Goal: Task Accomplishment & Management: Manage account settings

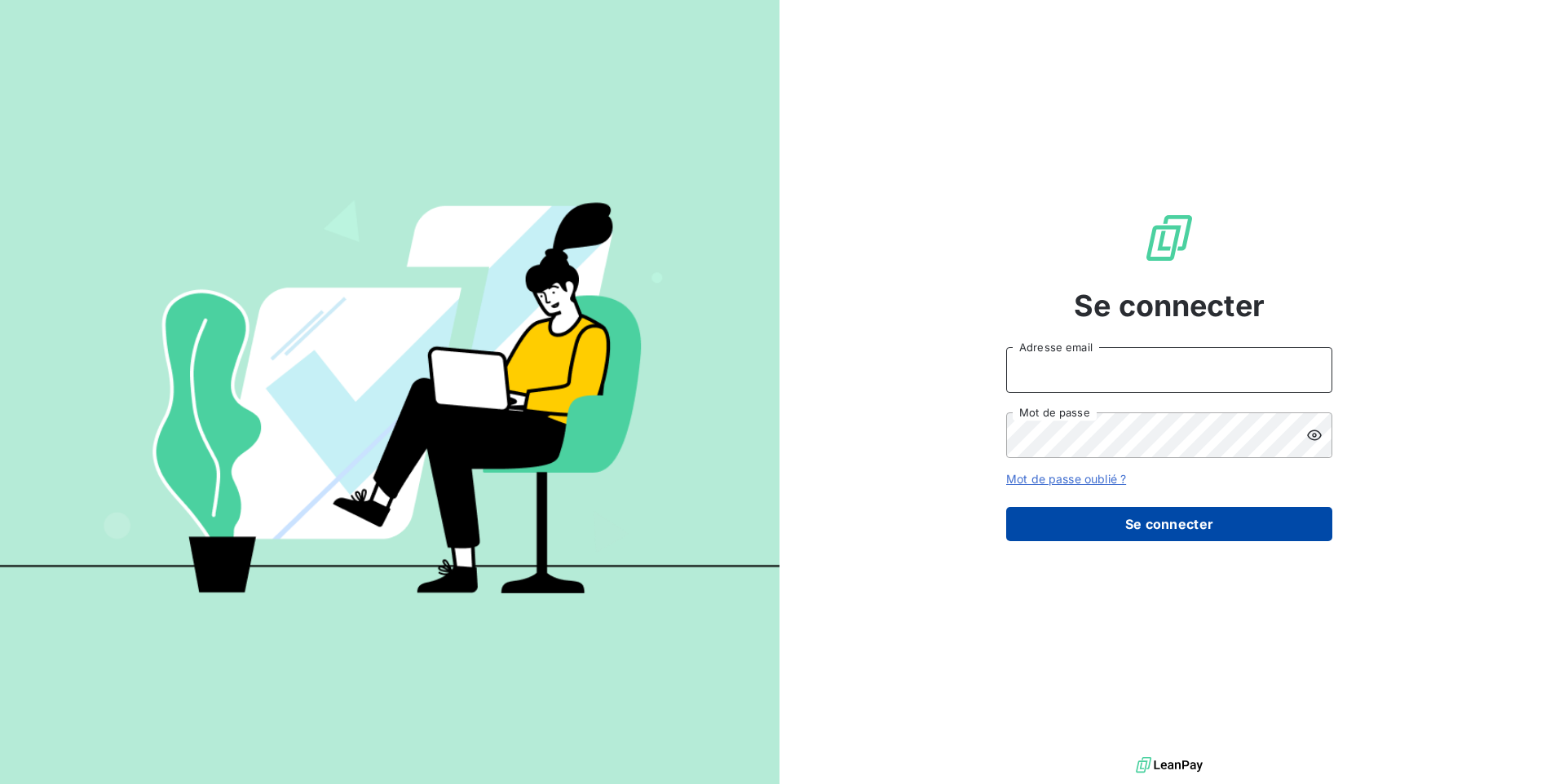
type input "[EMAIL_ADDRESS][DOMAIN_NAME]"
click at [1140, 534] on button "Se connecter" at bounding box center [1169, 524] width 326 height 35
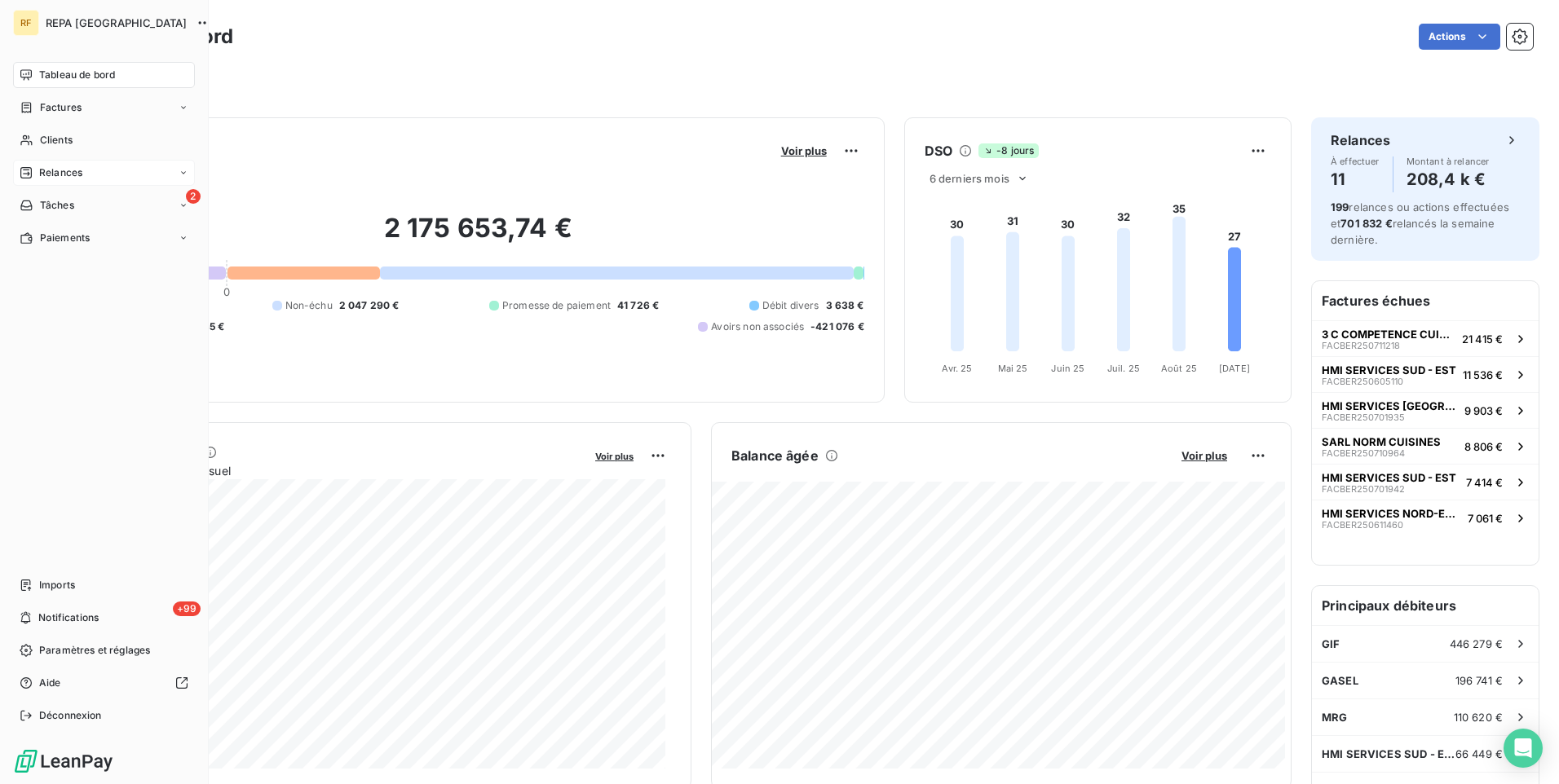
click at [47, 179] on span "Relances" at bounding box center [60, 173] width 43 height 15
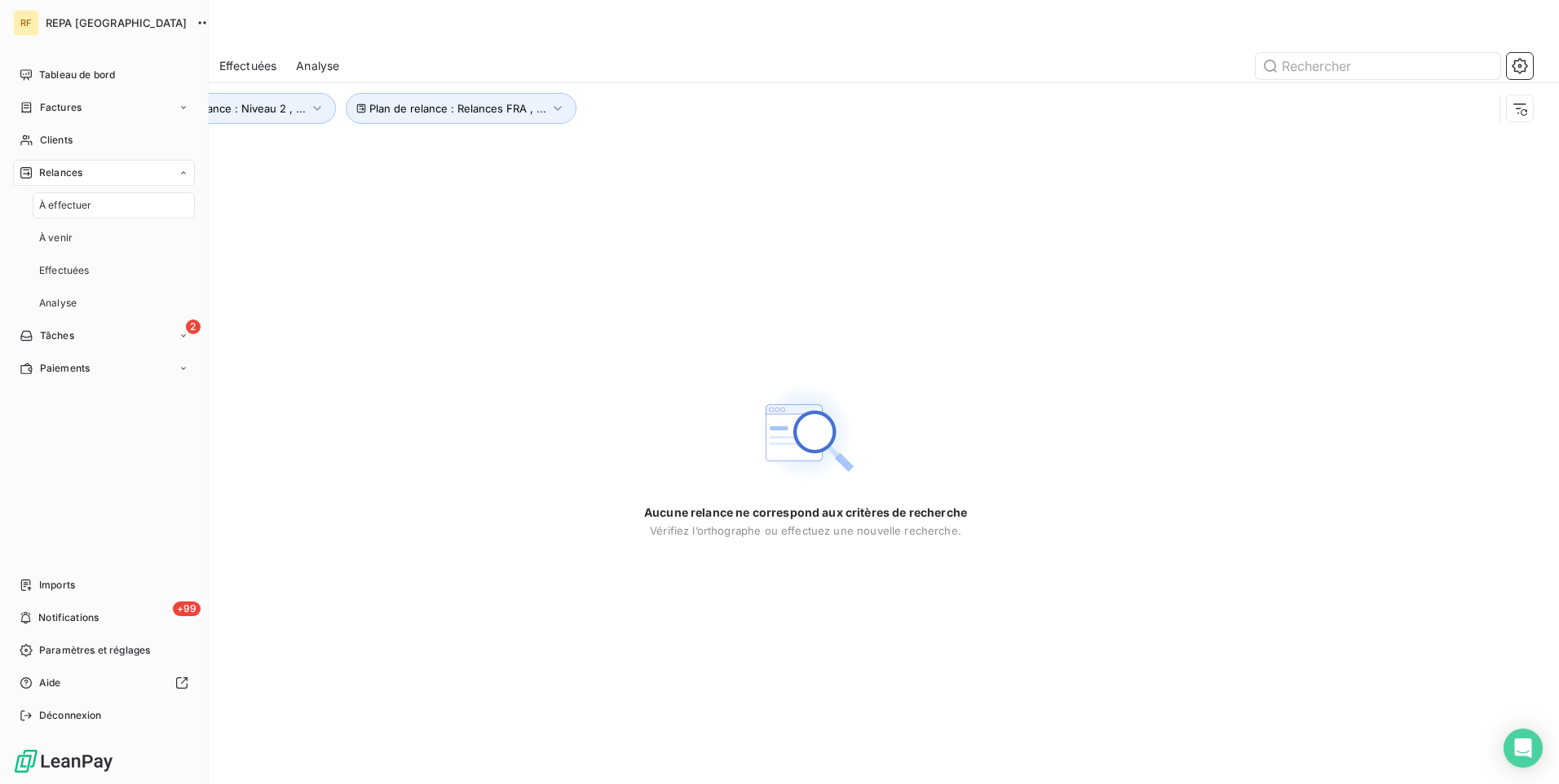
click at [82, 208] on span "À effectuer" at bounding box center [65, 205] width 53 height 15
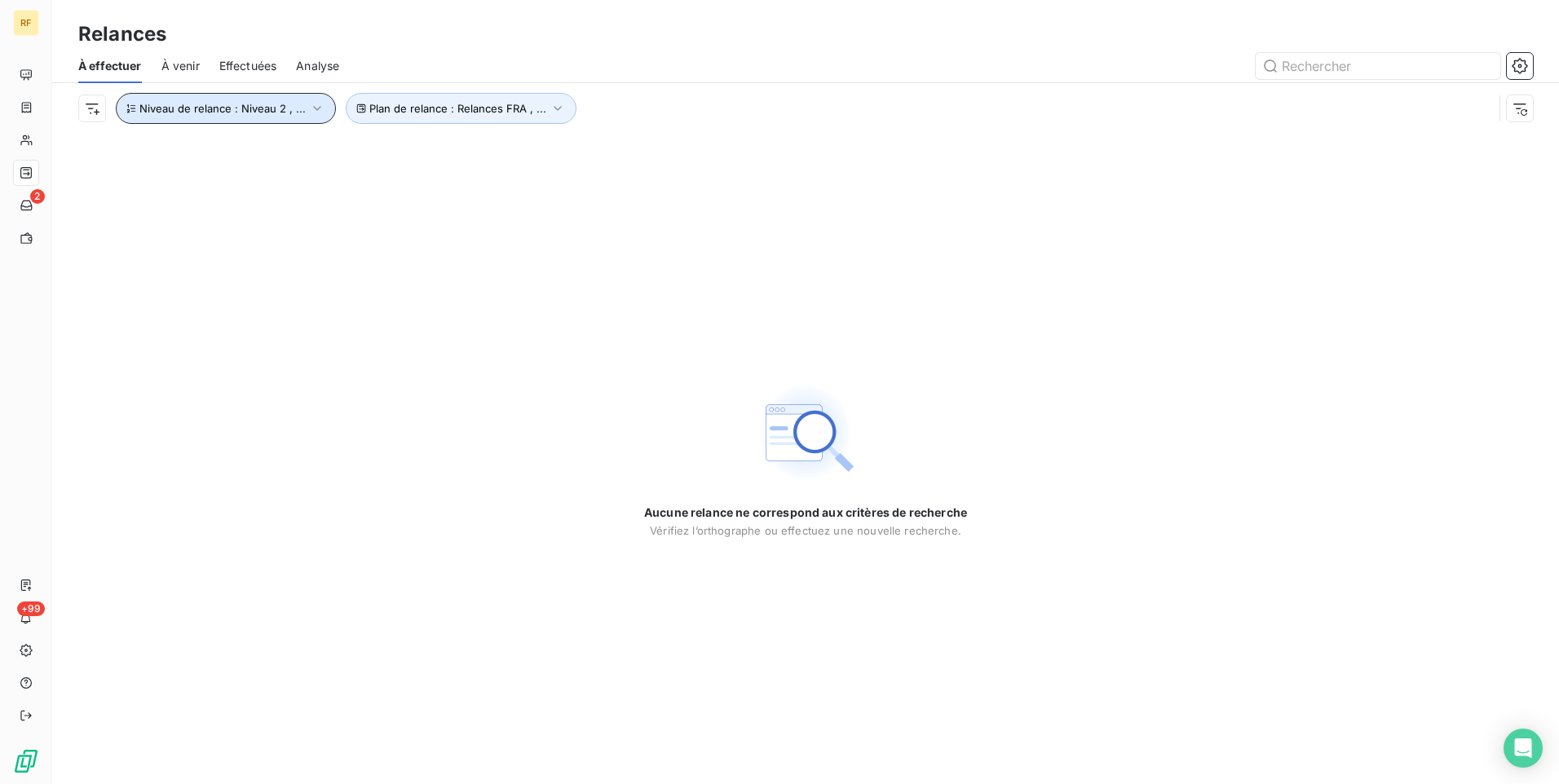
click at [271, 112] on span "Niveau de relance : Niveau 2 , ..." at bounding box center [222, 108] width 167 height 13
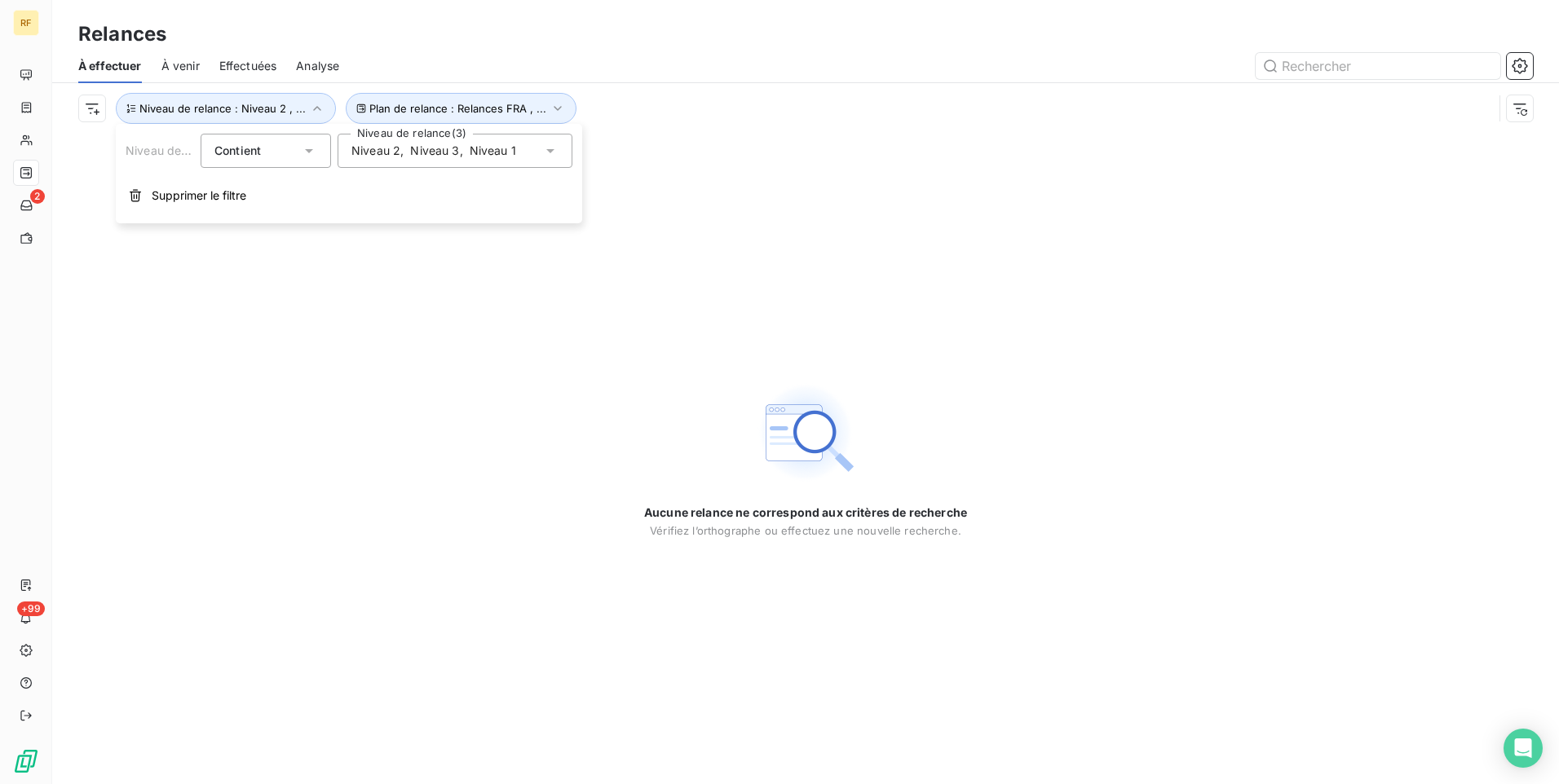
click at [401, 150] on span "," at bounding box center [402, 150] width 3 height 16
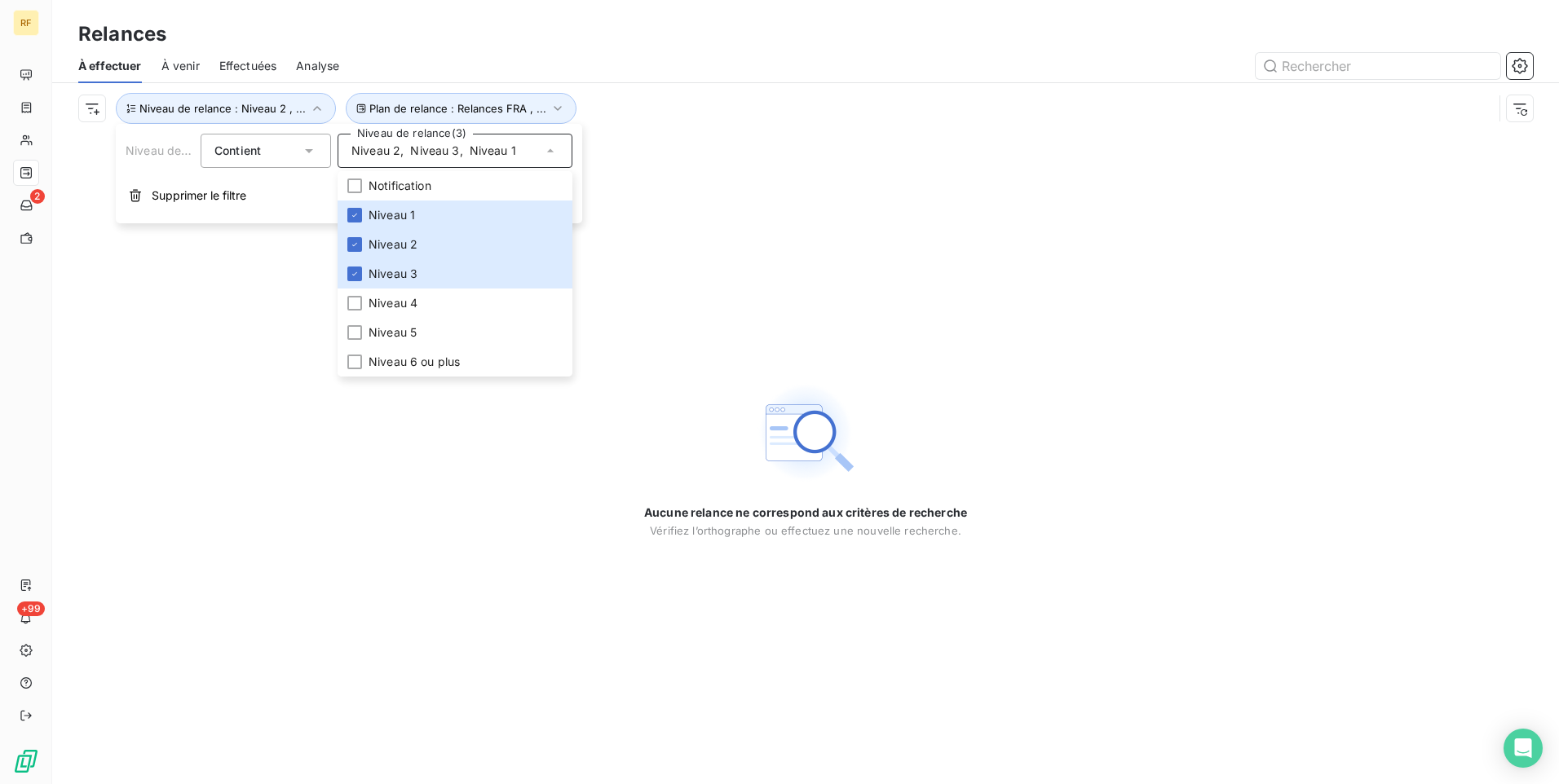
click at [257, 372] on div "Aucune relance ne correspond aux critères de recherche [PERSON_NAME] l’orthogra…" at bounding box center [805, 458] width 1507 height 650
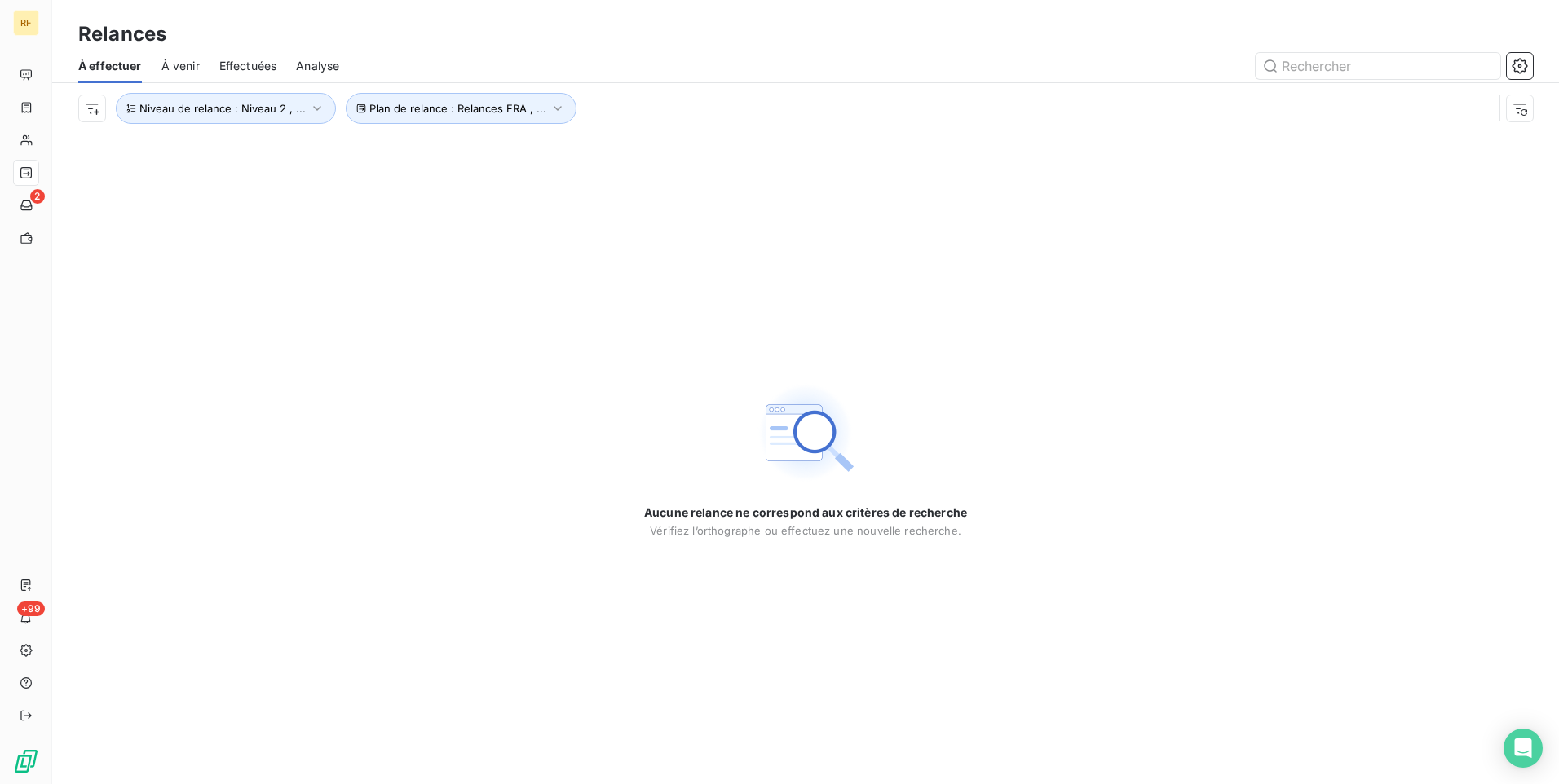
click at [253, 63] on span "Effectuées" at bounding box center [248, 66] width 58 height 16
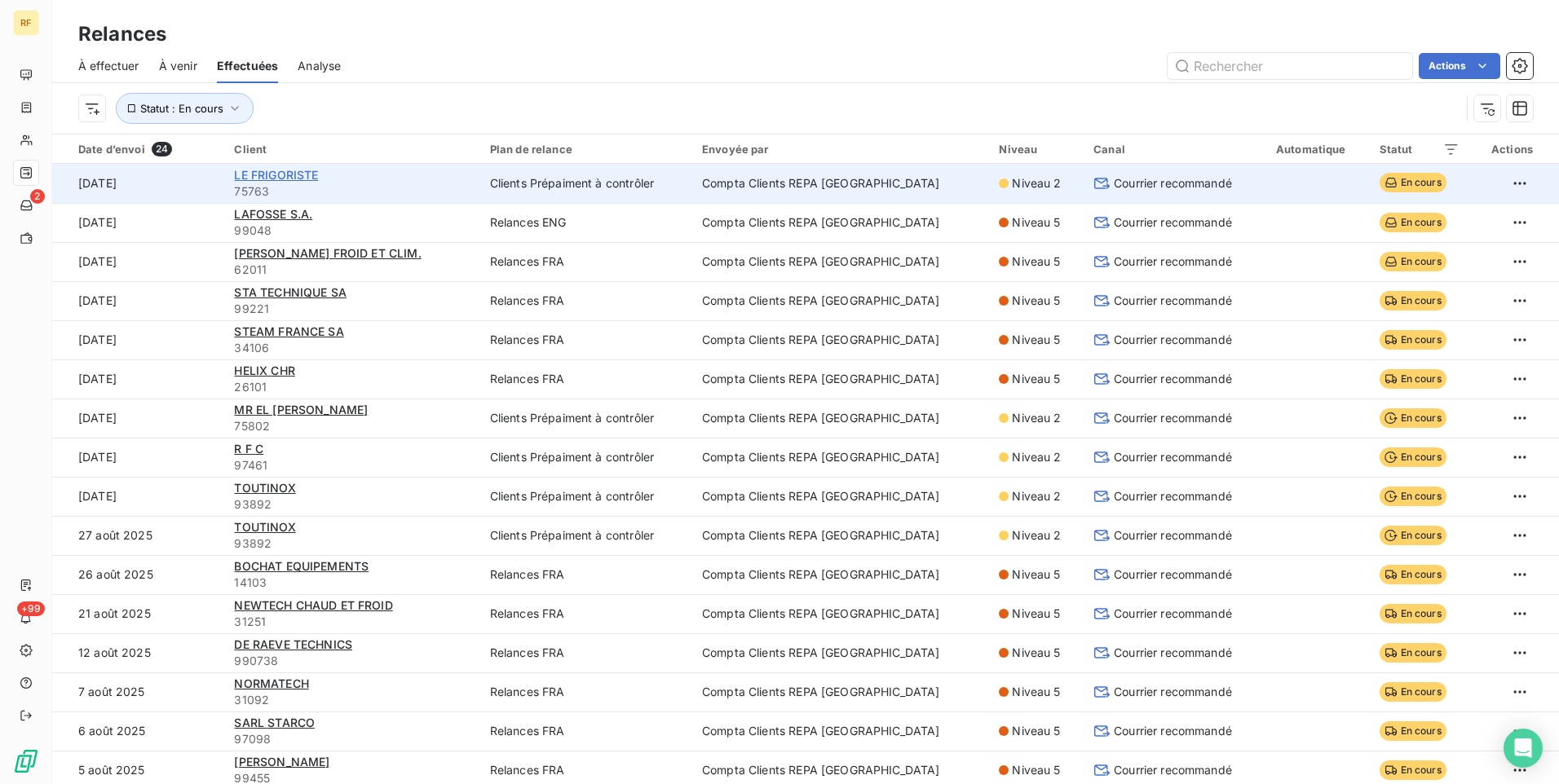
click at [300, 175] on span "LE FRIGORISTE" at bounding box center [276, 174] width 84 height 14
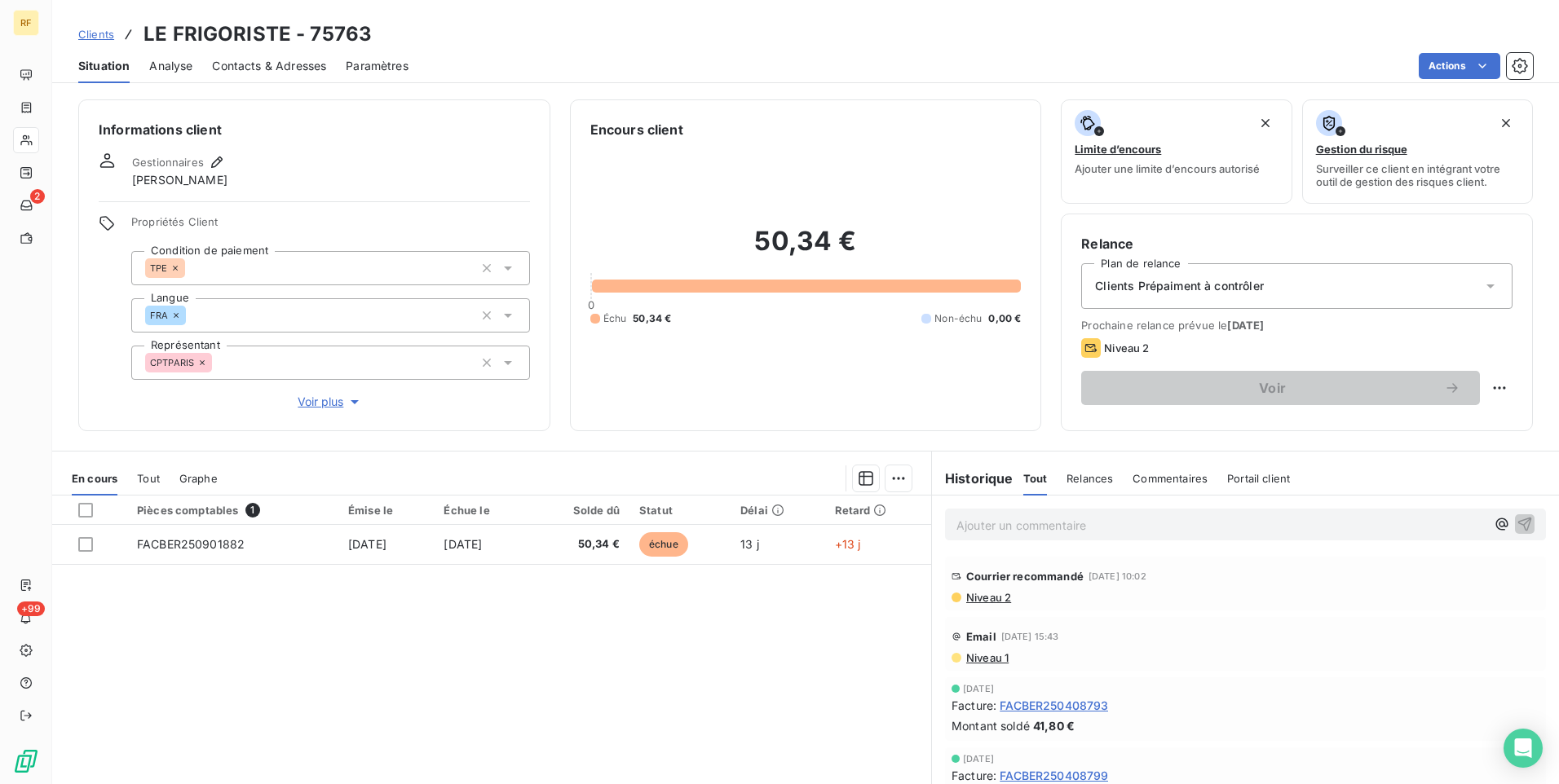
click at [1102, 479] on span "Relances" at bounding box center [1090, 478] width 47 height 13
click at [980, 598] on span "Niveau 2" at bounding box center [988, 597] width 47 height 13
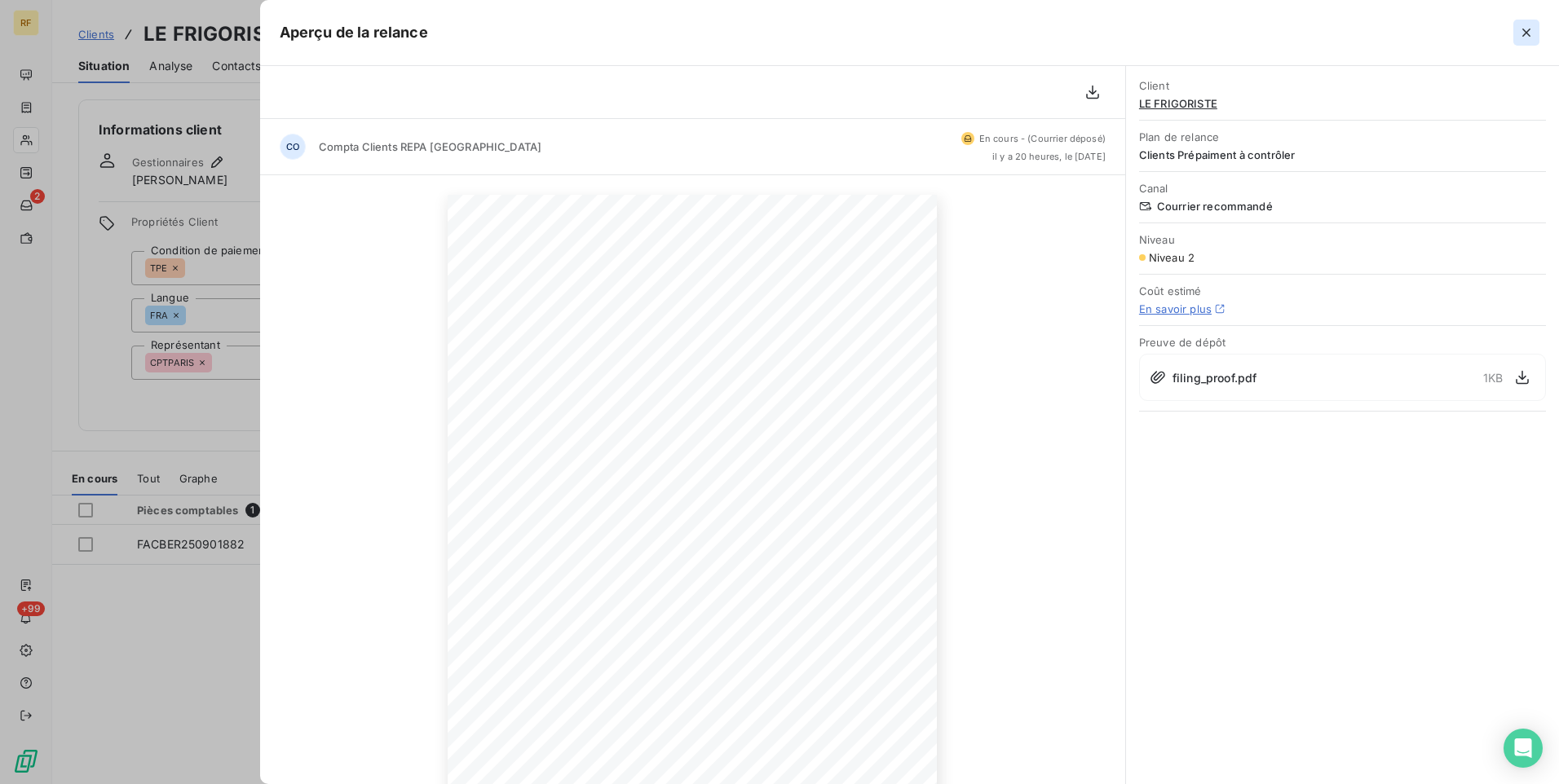
click at [1528, 30] on icon "button" at bounding box center [1525, 32] width 8 height 8
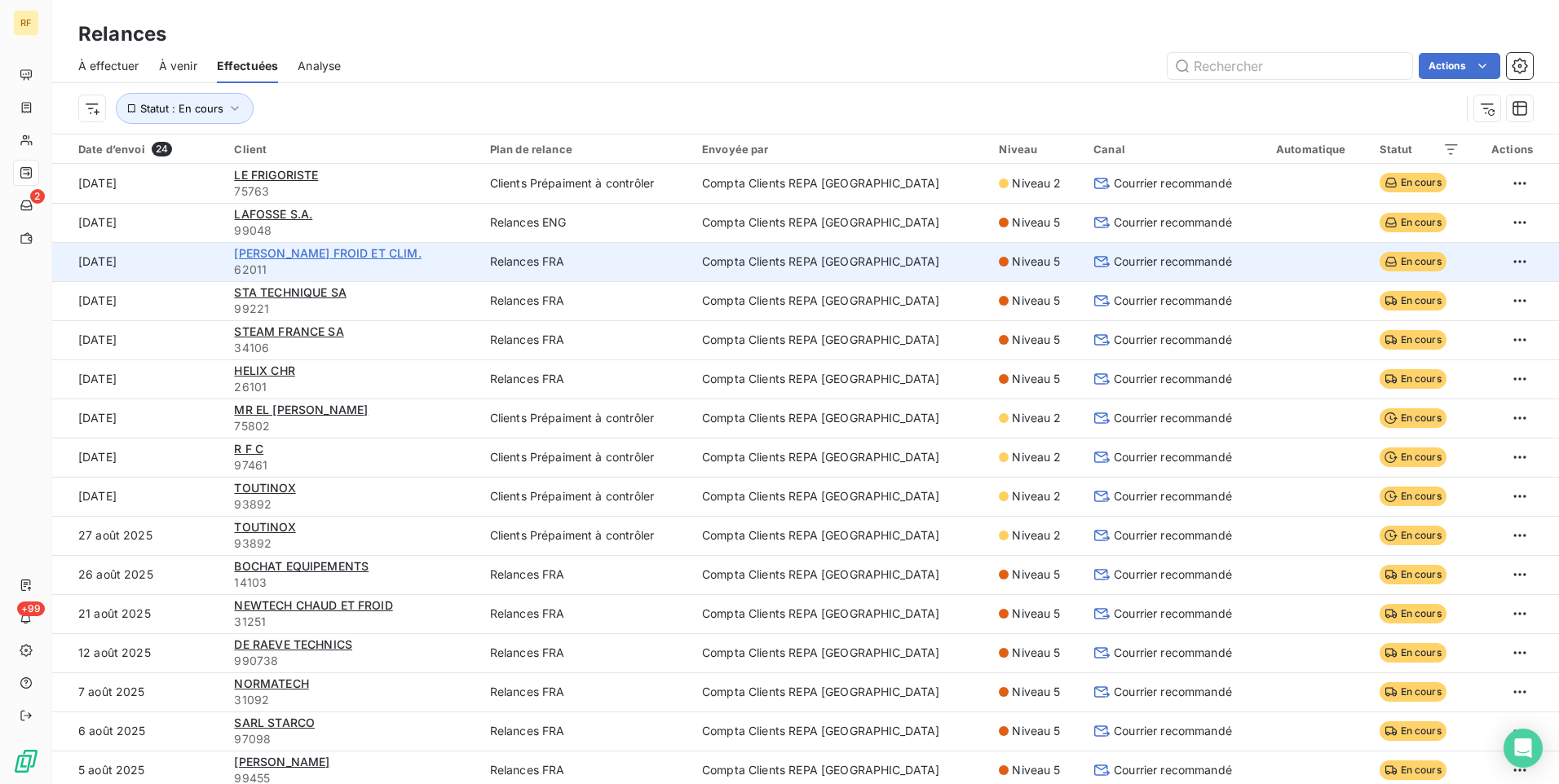
click at [304, 255] on span "[PERSON_NAME] FROID ET CLIM." at bounding box center [327, 253] width 187 height 14
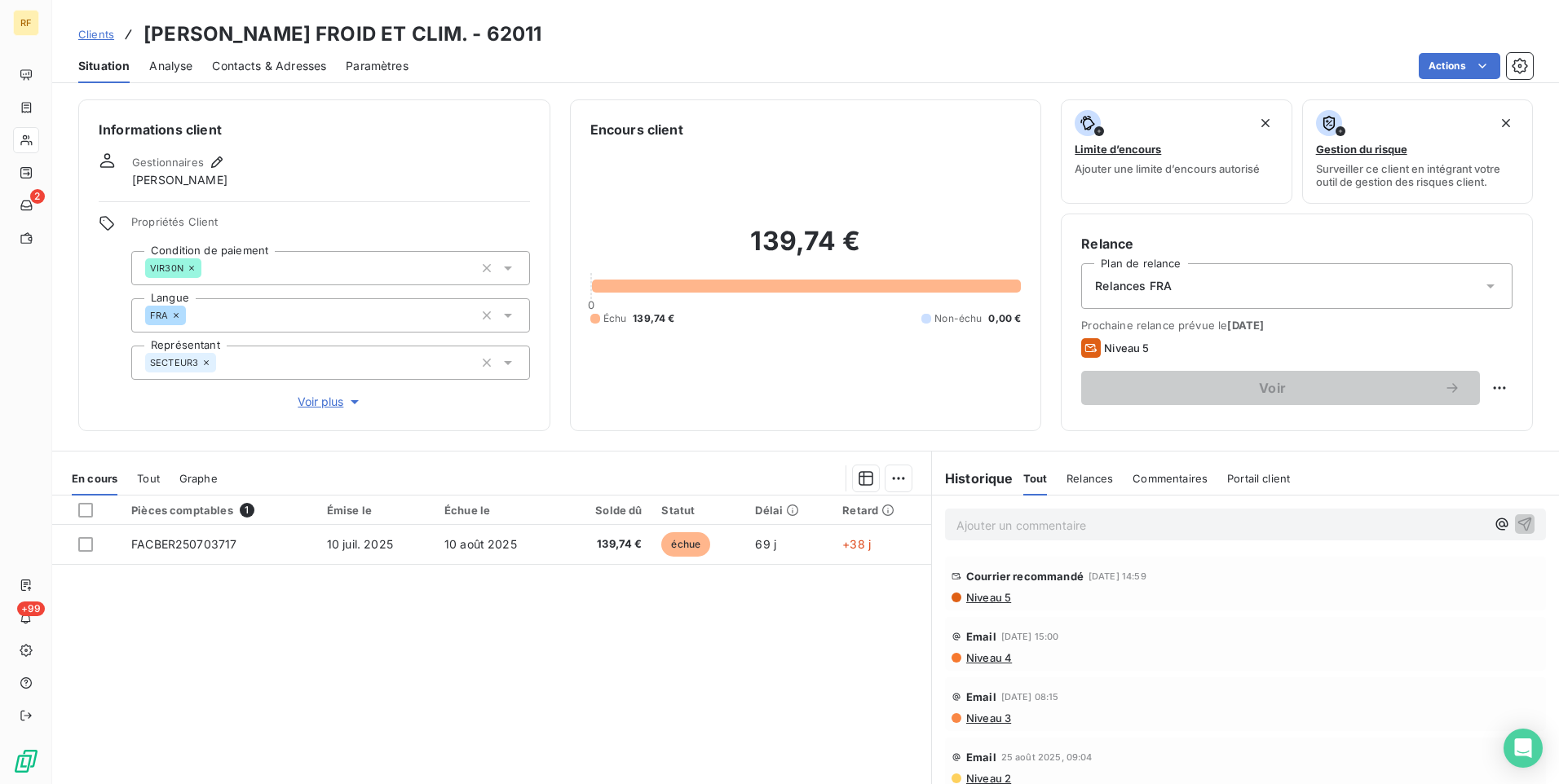
click at [971, 717] on span "Niveau 3" at bounding box center [988, 718] width 47 height 13
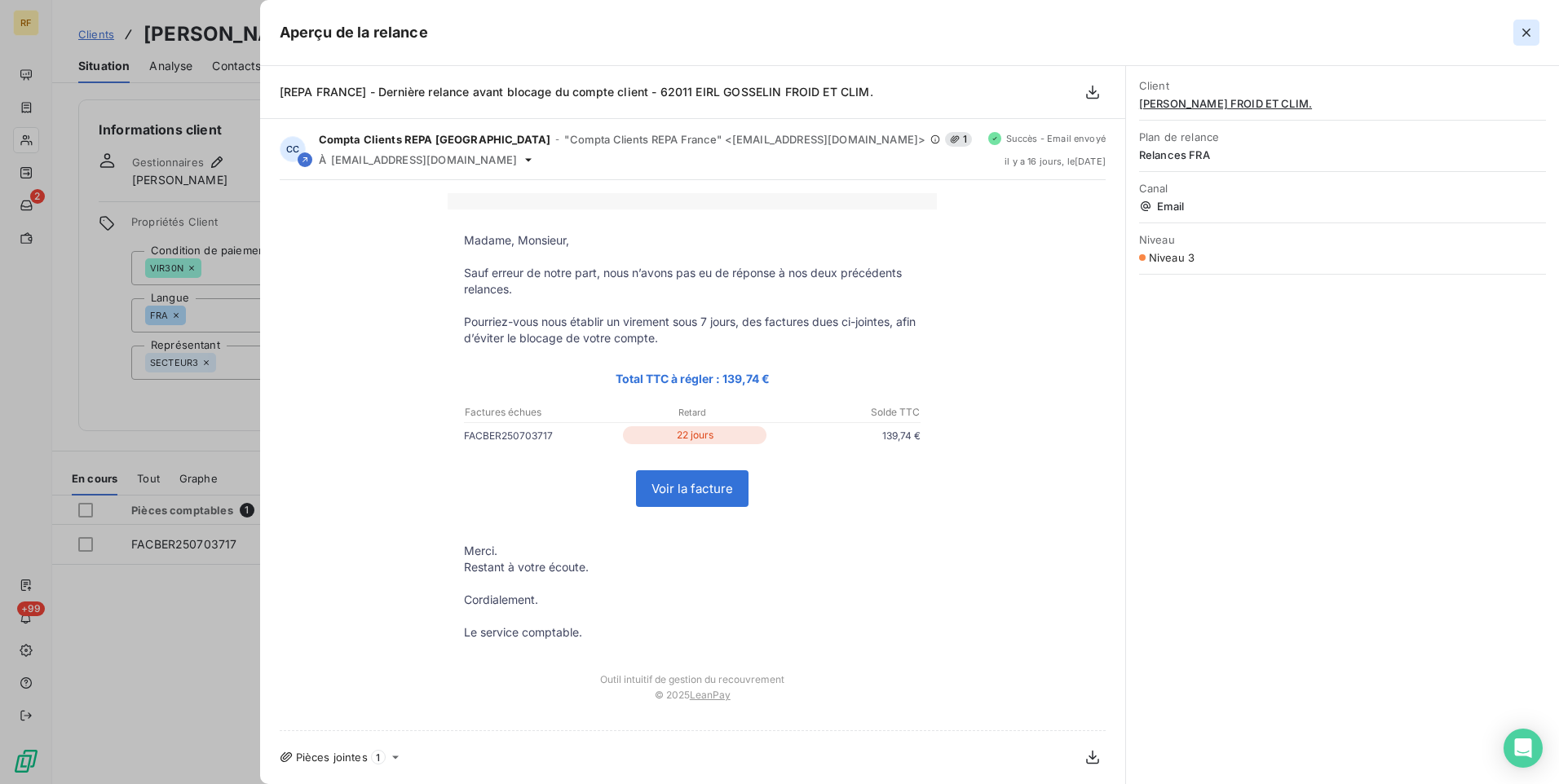
click at [1530, 29] on icon "button" at bounding box center [1525, 32] width 8 height 8
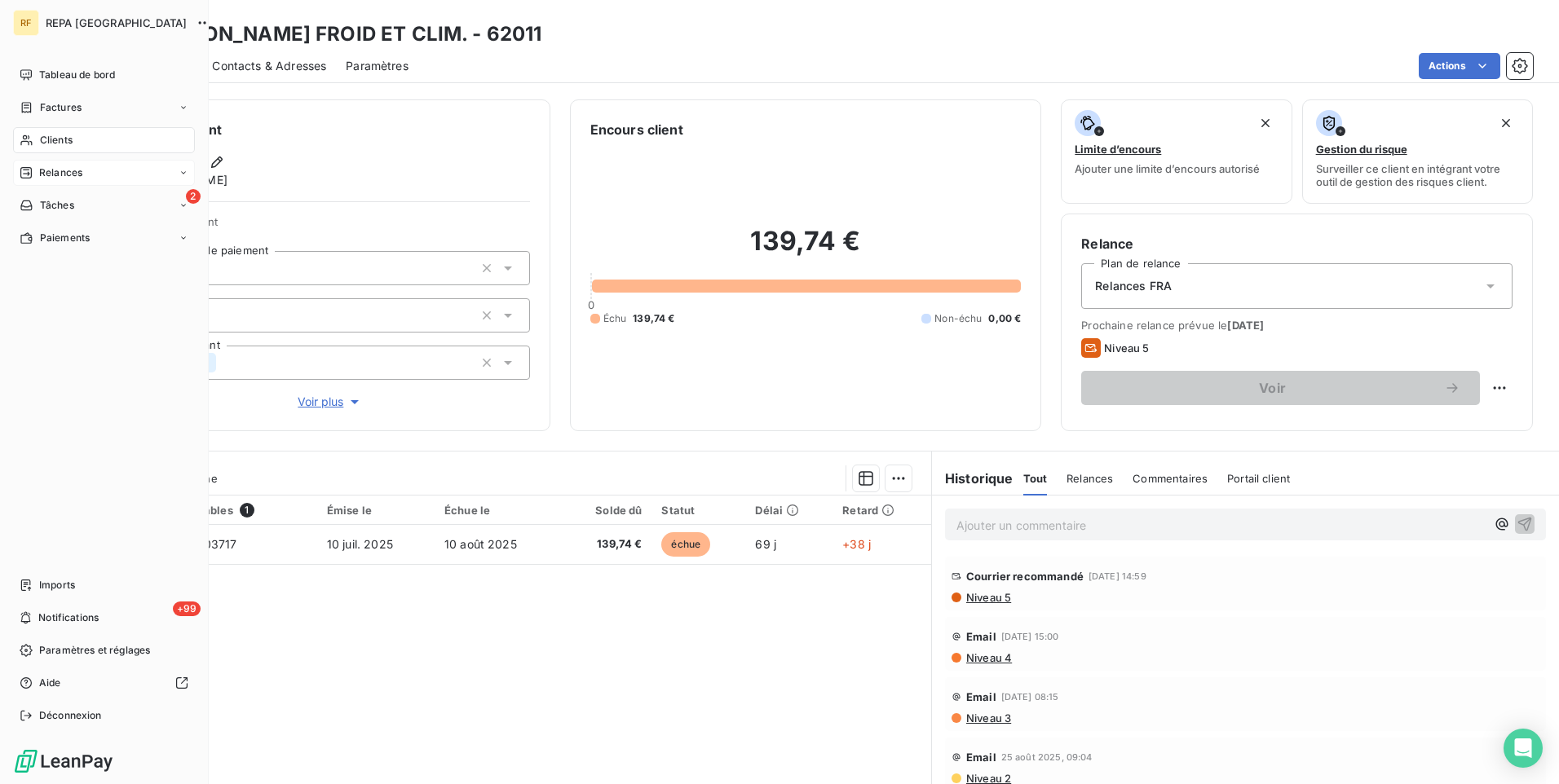
click at [79, 177] on span "Relances" at bounding box center [60, 173] width 43 height 15
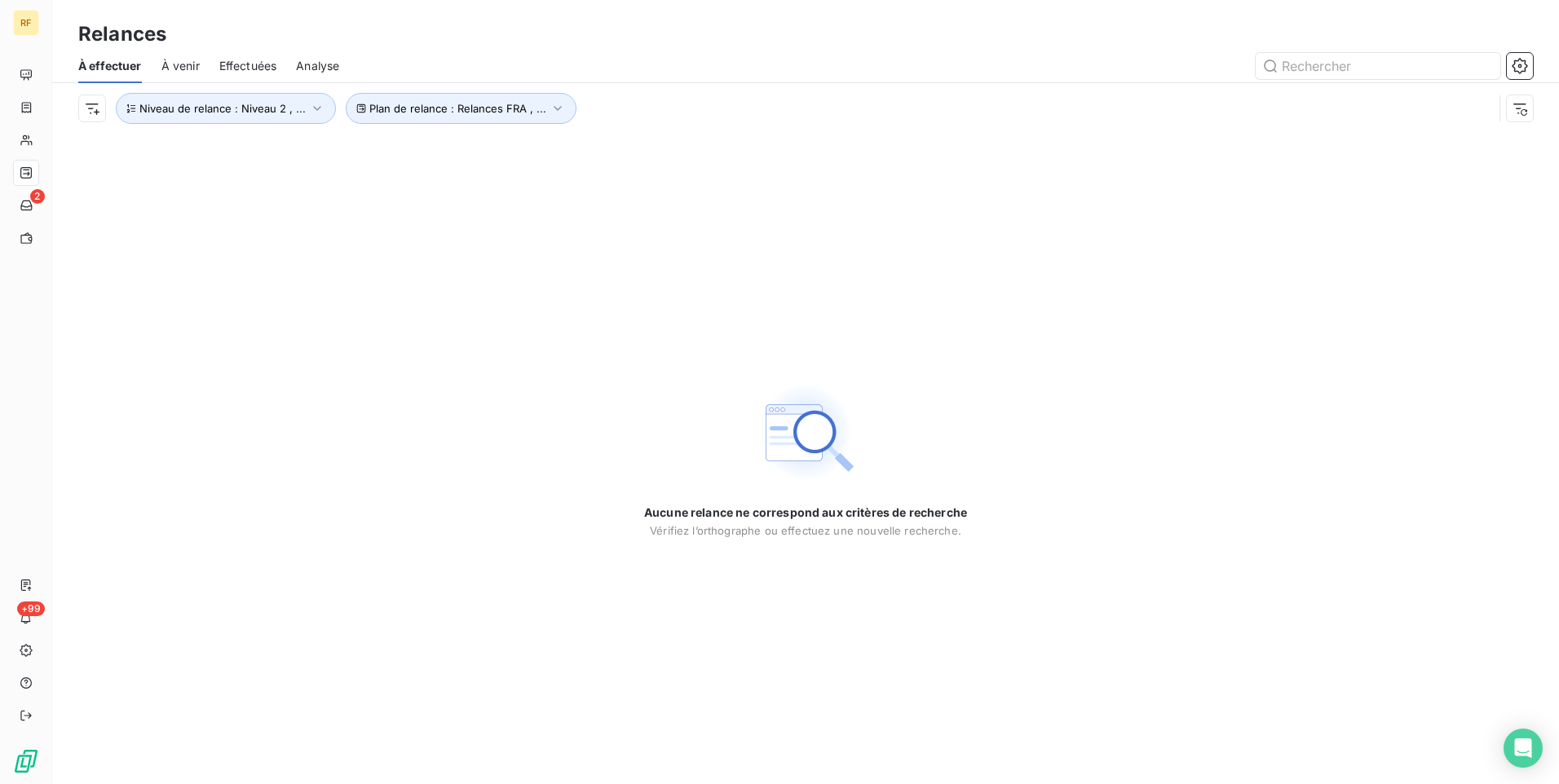
click at [232, 63] on span "Effectuées" at bounding box center [248, 66] width 58 height 16
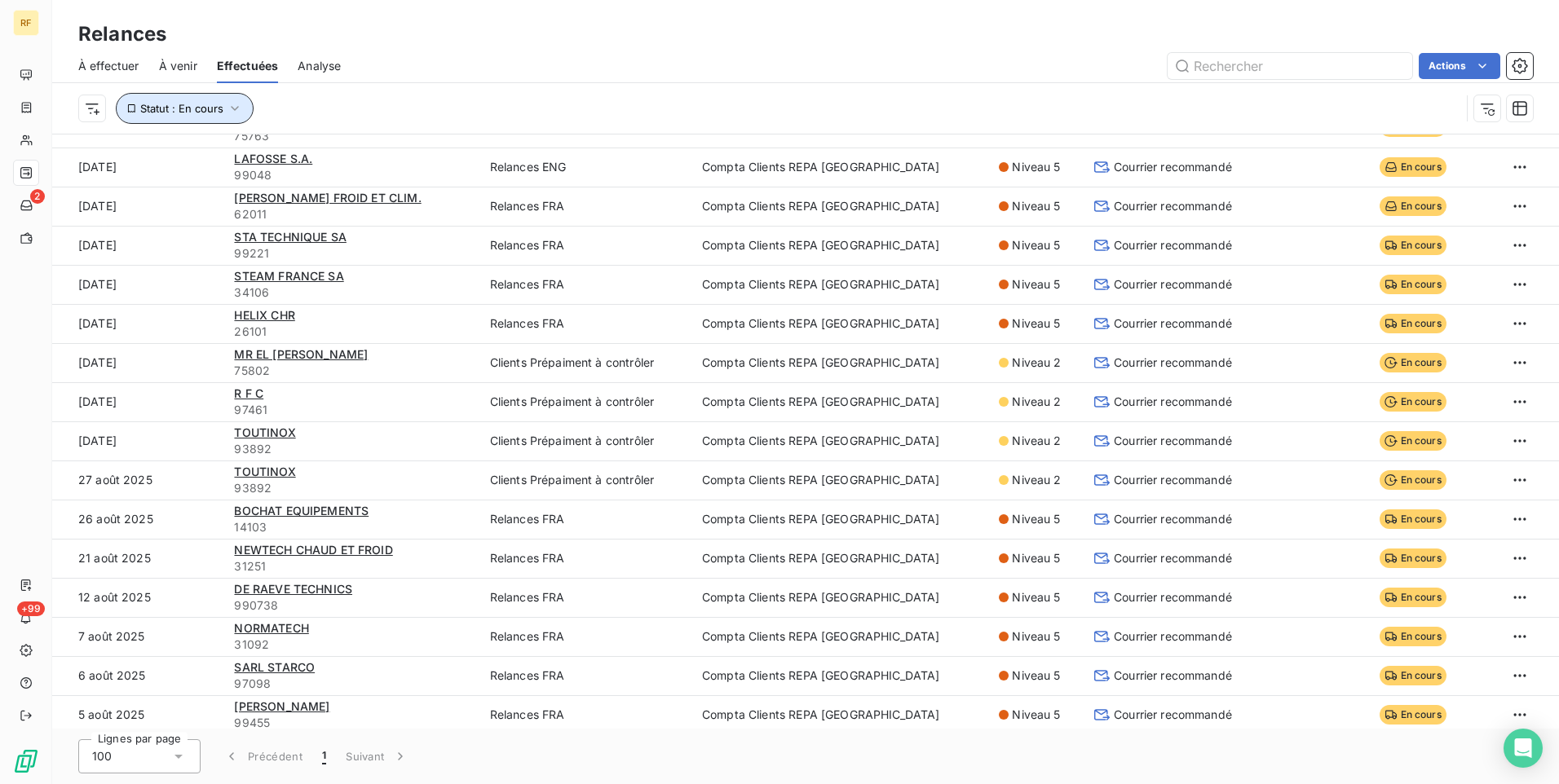
click at [231, 104] on icon "button" at bounding box center [234, 108] width 16 height 16
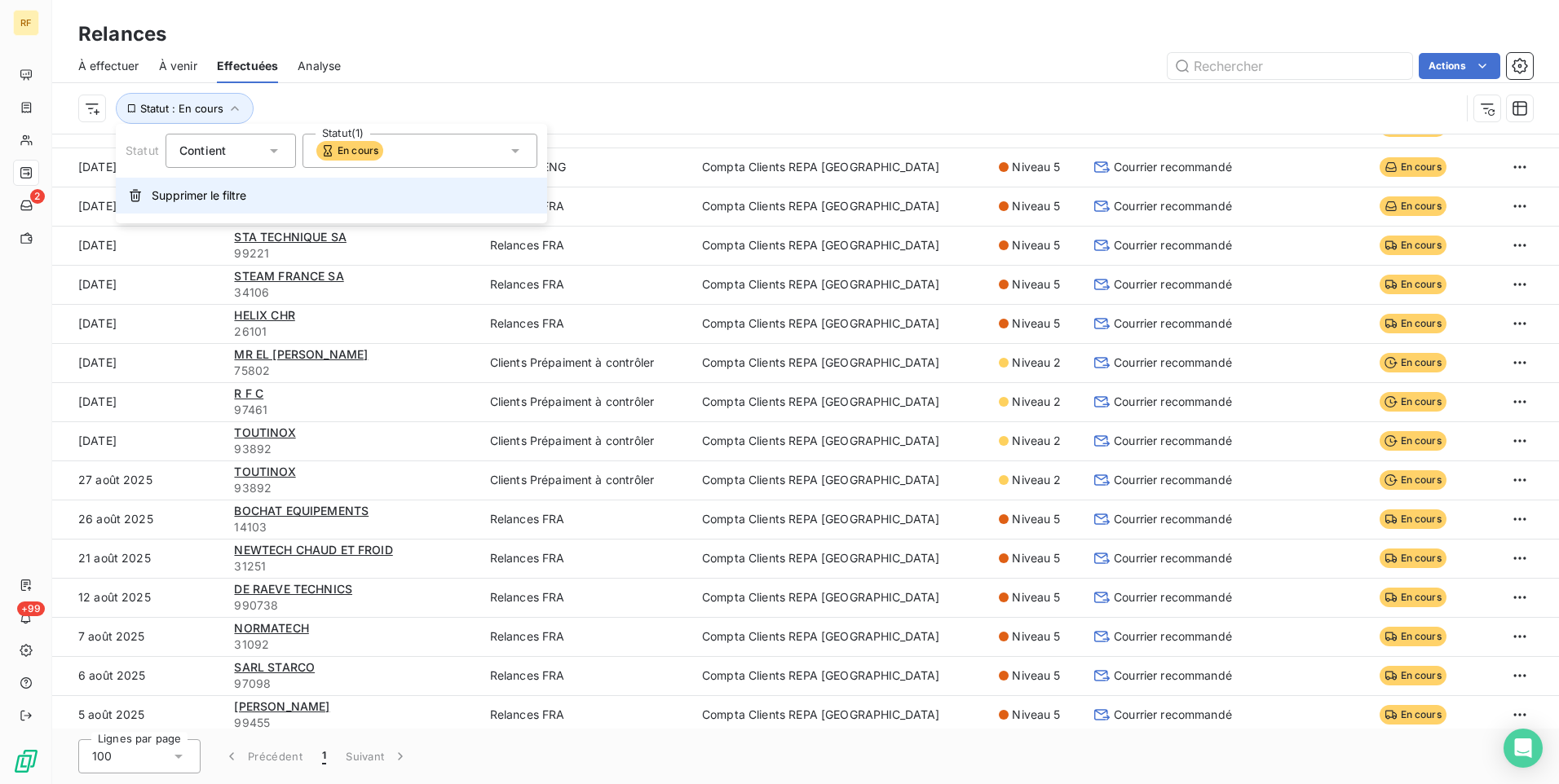
click at [223, 194] on span "Supprimer le filtre" at bounding box center [200, 195] width 95 height 16
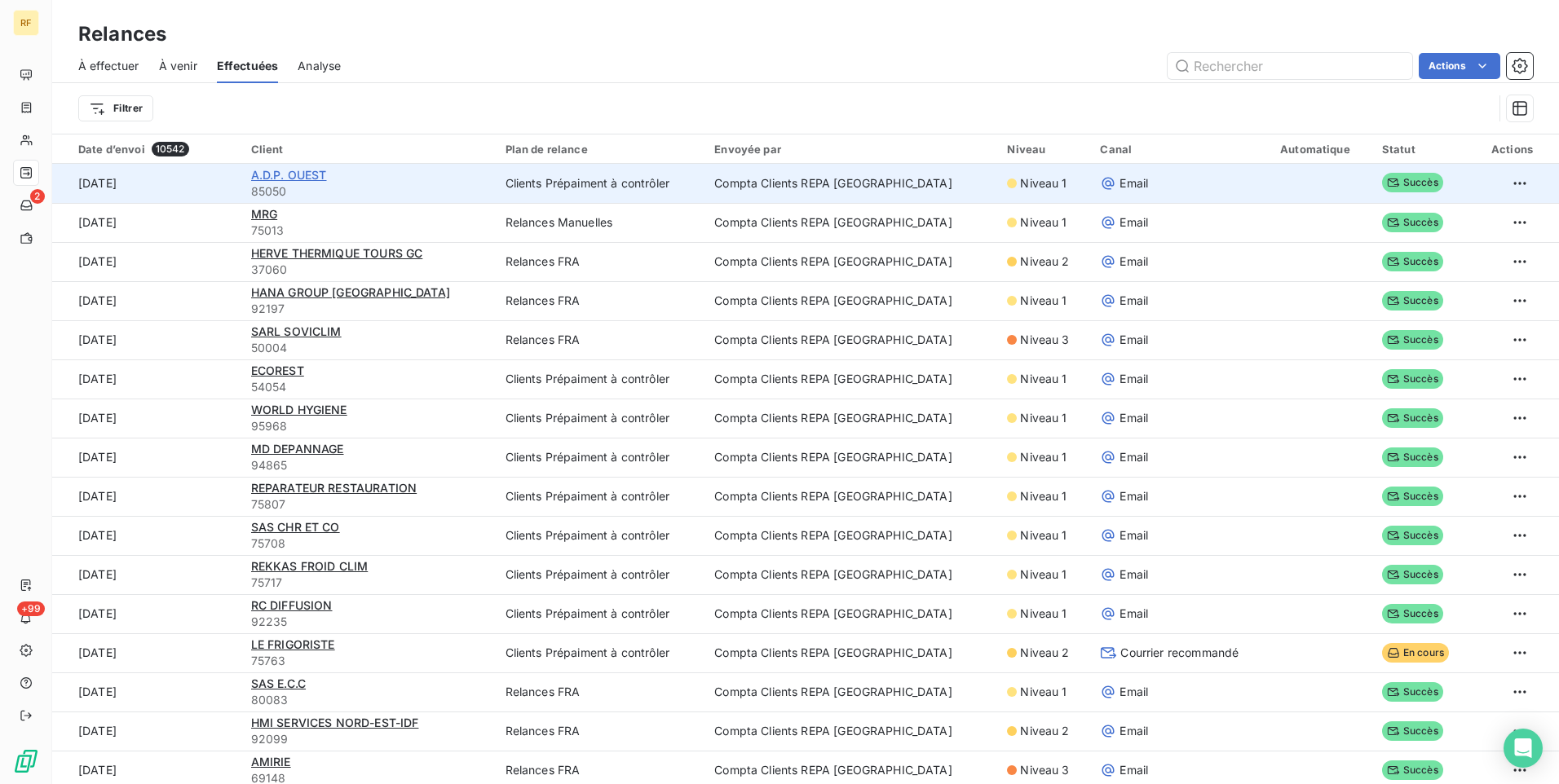
click at [300, 176] on span "A.D.P. OUEST" at bounding box center [289, 174] width 76 height 14
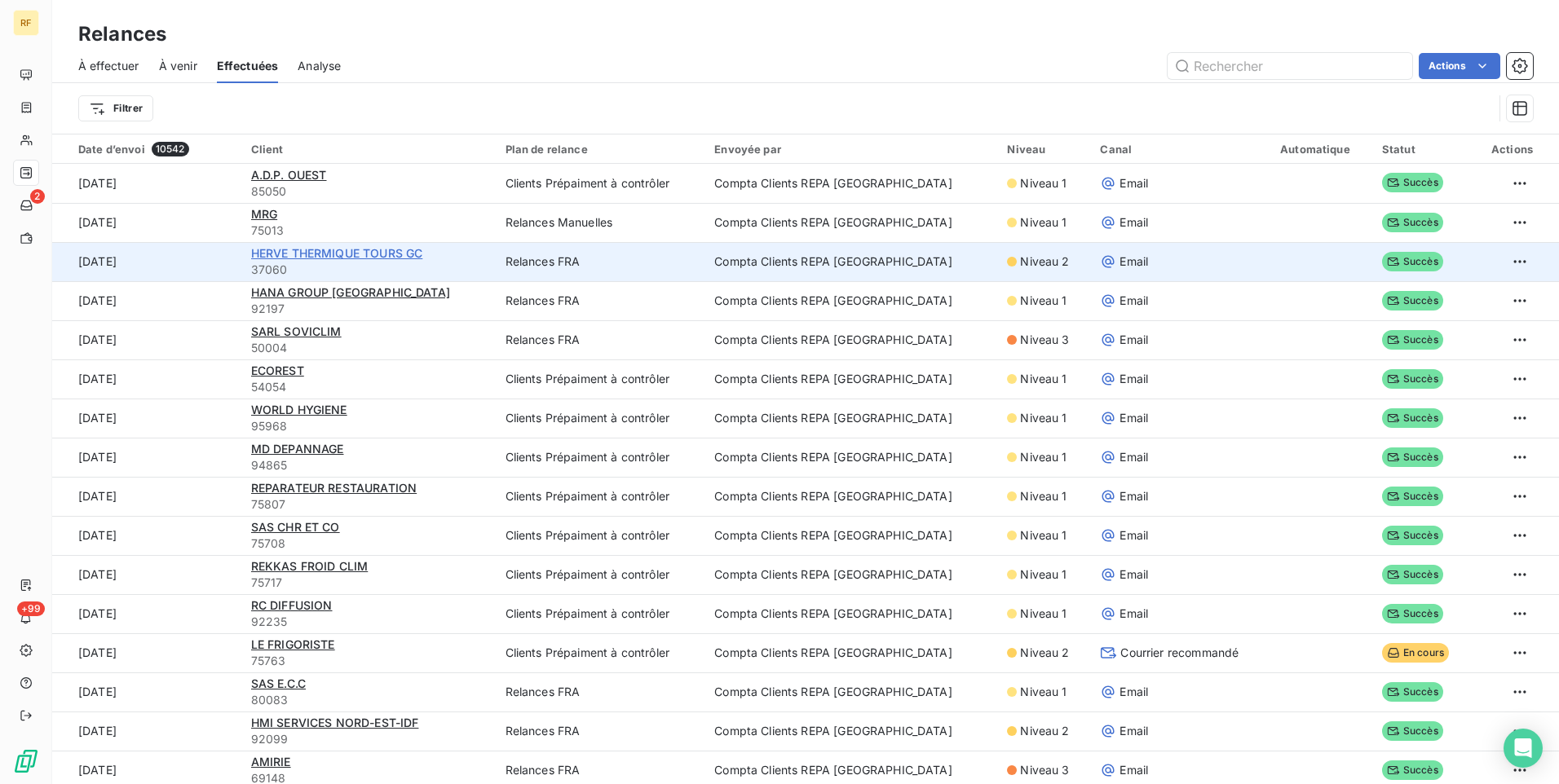
click at [342, 256] on span "HERVE THERMIQUE TOURS GC" at bounding box center [337, 253] width 172 height 14
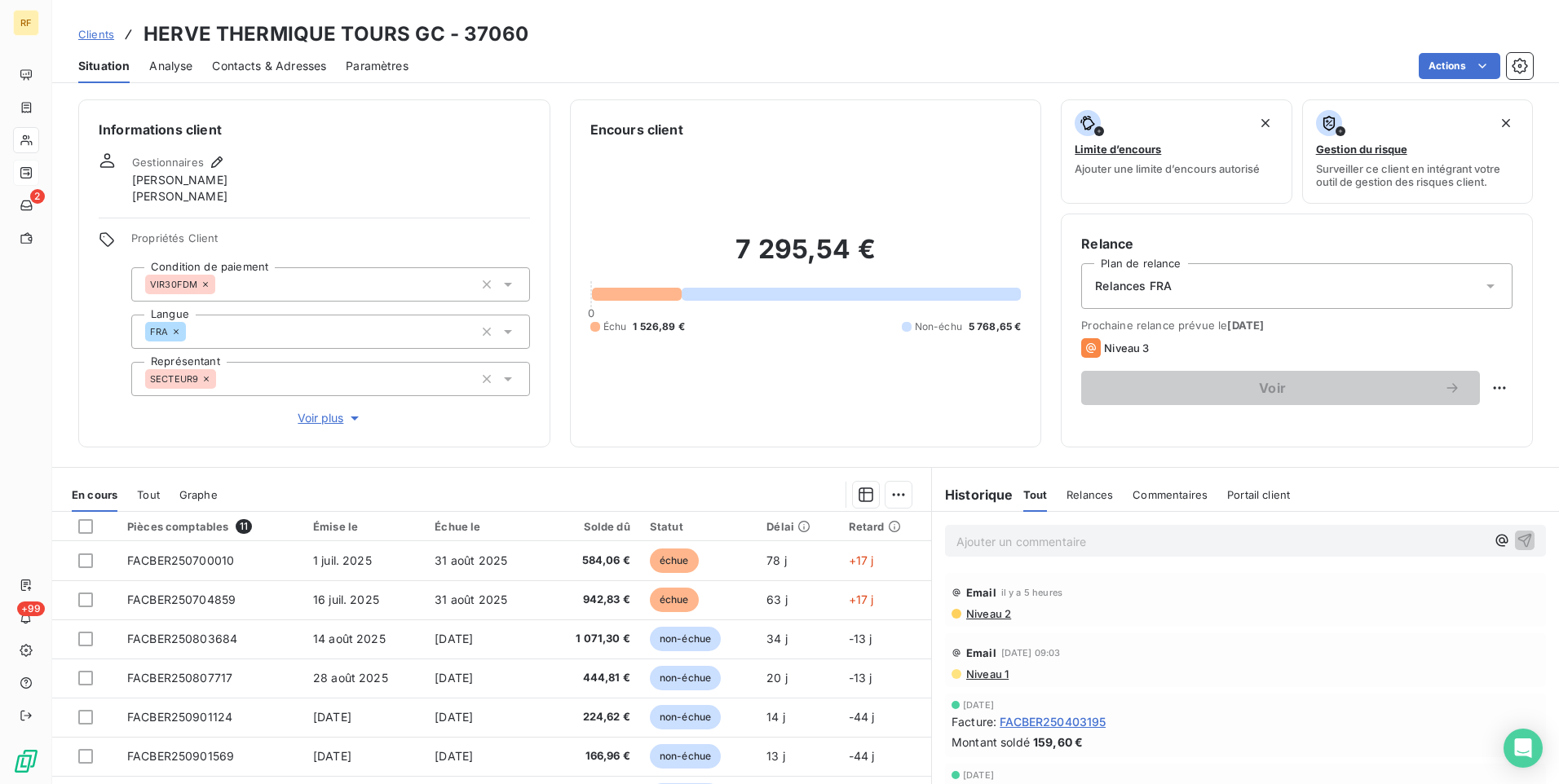
click at [978, 609] on span "Niveau 2" at bounding box center [988, 613] width 47 height 13
